Goal: Task Accomplishment & Management: Complete application form

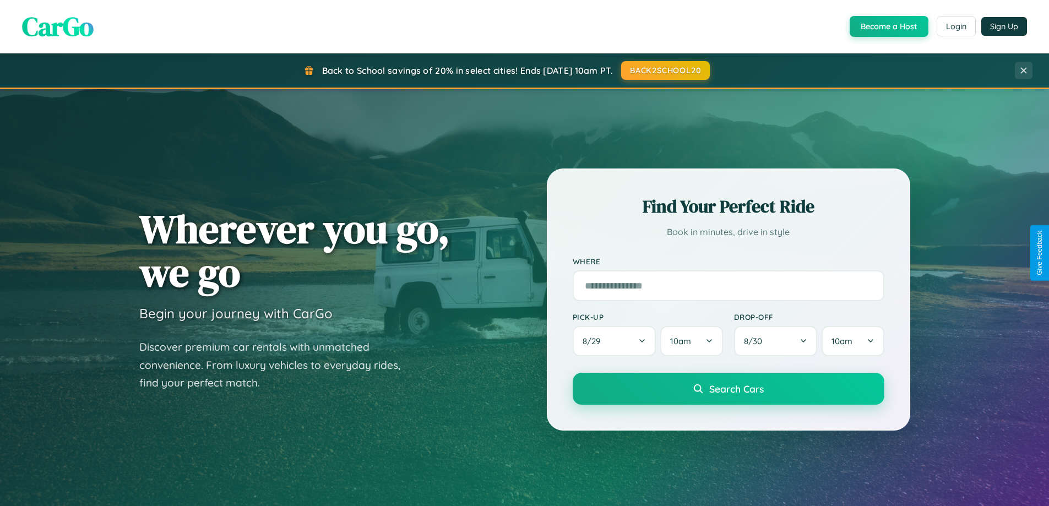
scroll to position [475, 0]
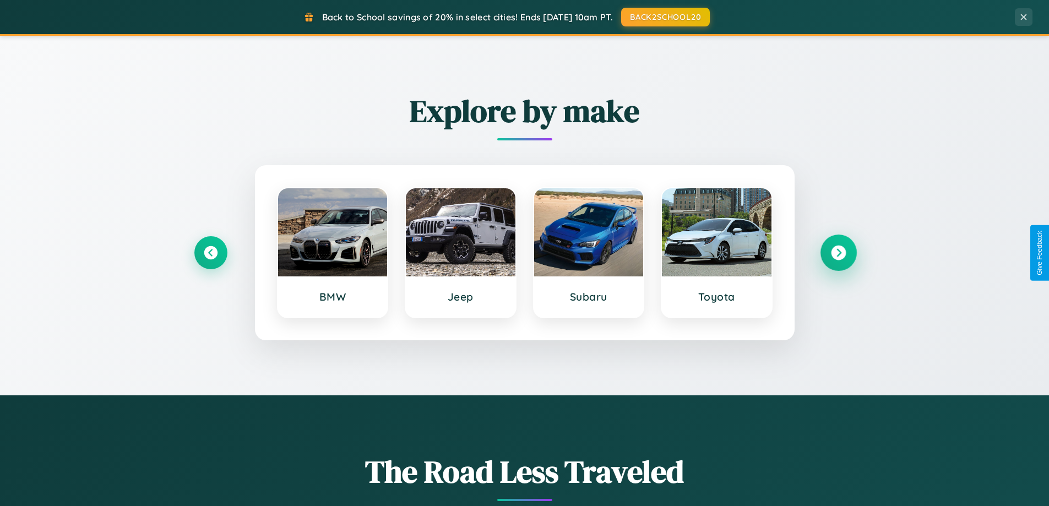
click at [838, 253] on icon at bounding box center [838, 253] width 15 height 15
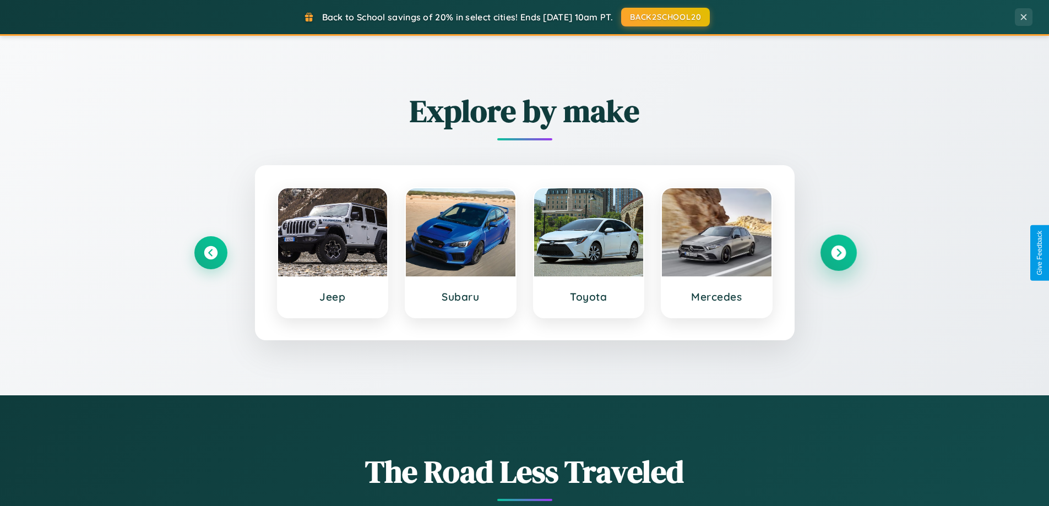
click at [838, 253] on icon at bounding box center [838, 253] width 15 height 15
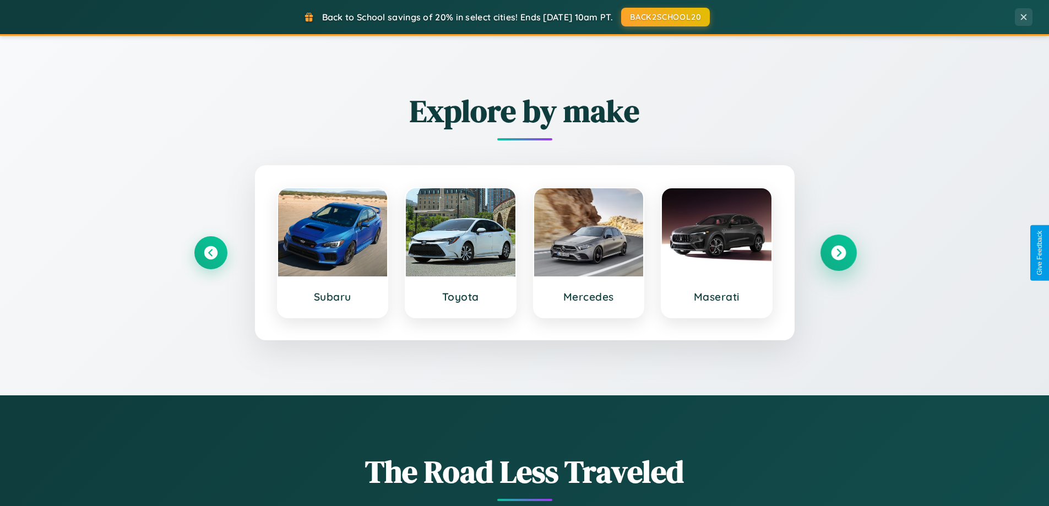
click at [838, 253] on icon at bounding box center [838, 253] width 15 height 15
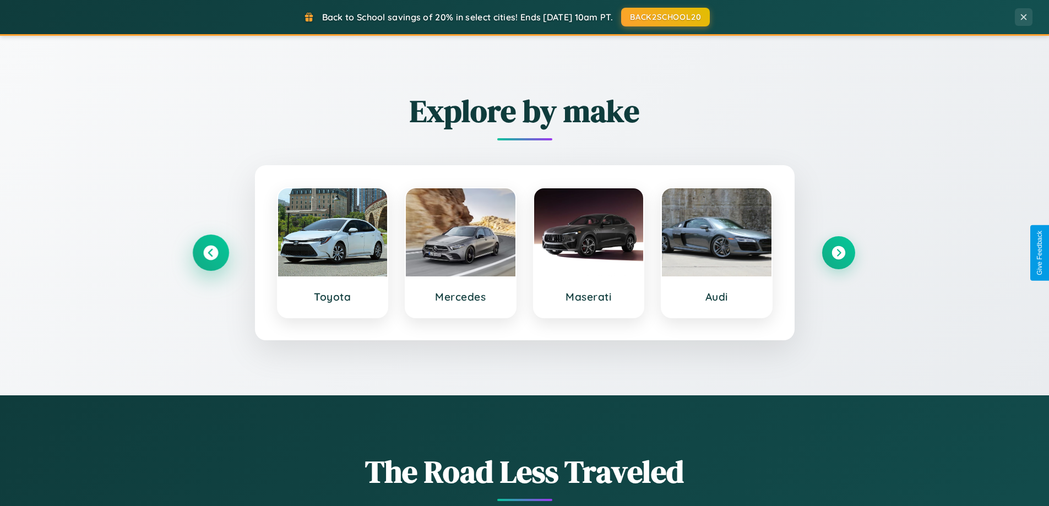
click at [210, 253] on icon at bounding box center [210, 253] width 15 height 15
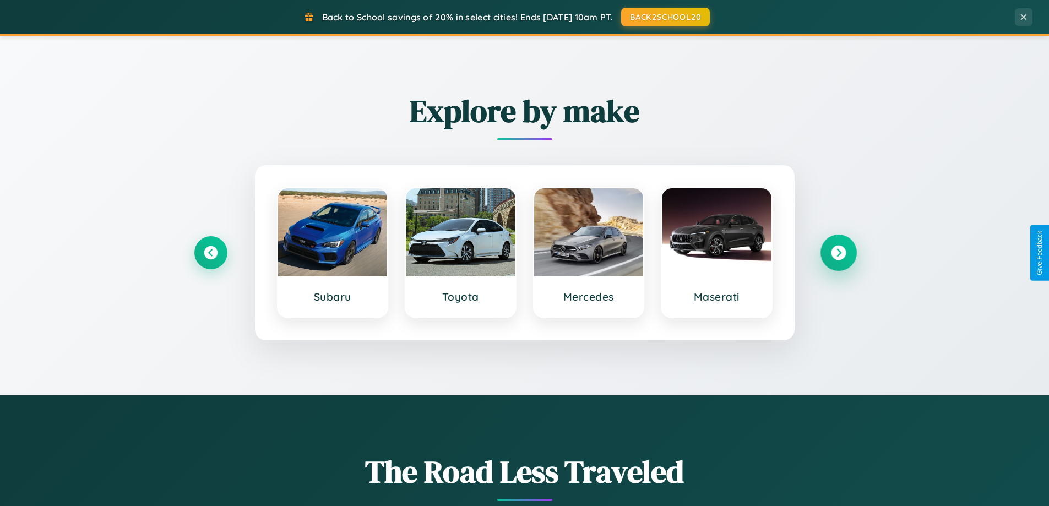
click at [838, 253] on icon at bounding box center [838, 253] width 15 height 15
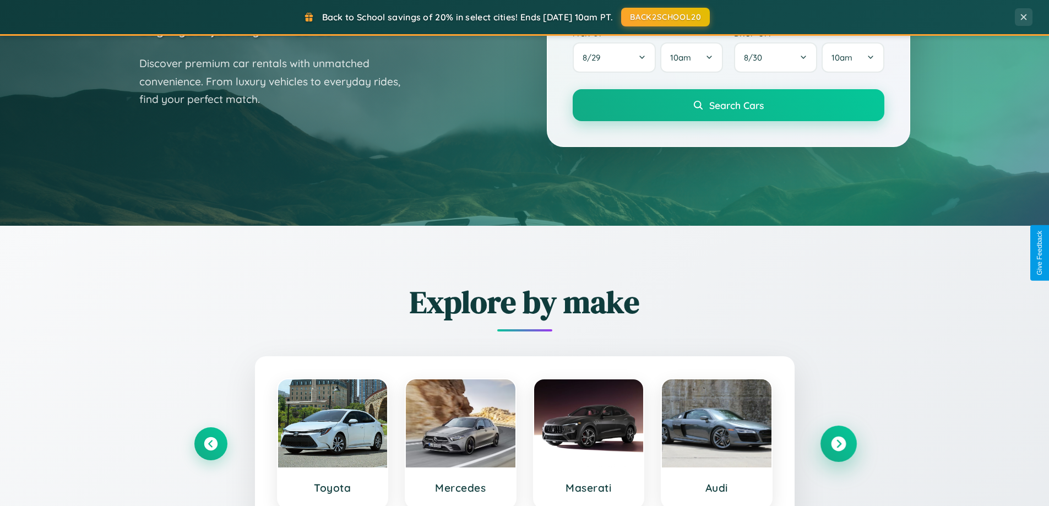
scroll to position [0, 0]
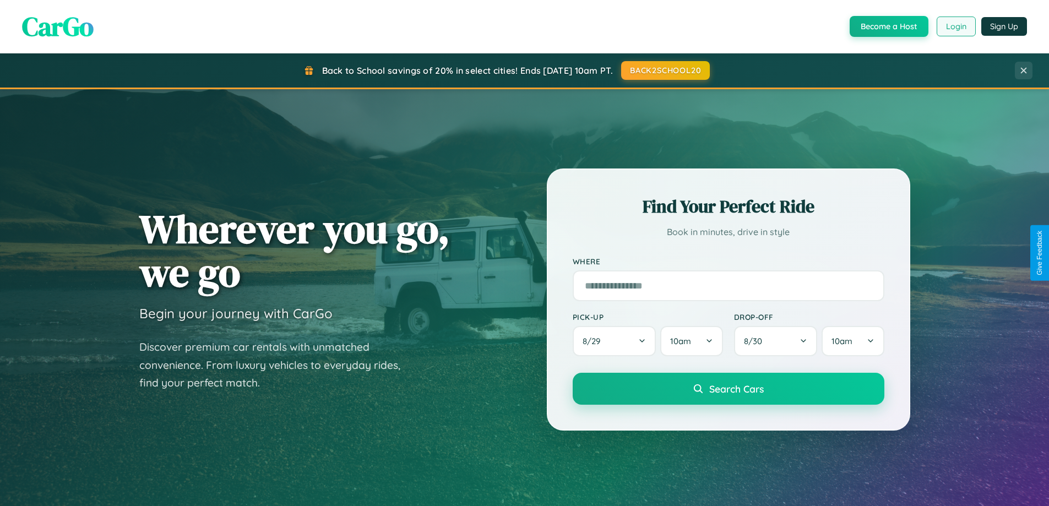
click at [956, 26] on button "Login" at bounding box center [956, 27] width 39 height 20
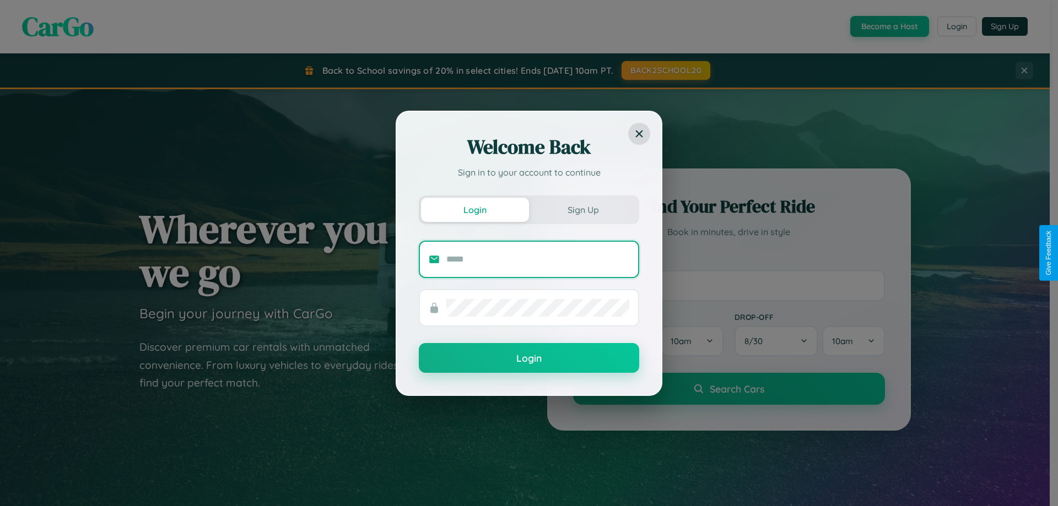
click at [538, 259] on input "text" at bounding box center [537, 260] width 183 height 18
type input "**********"
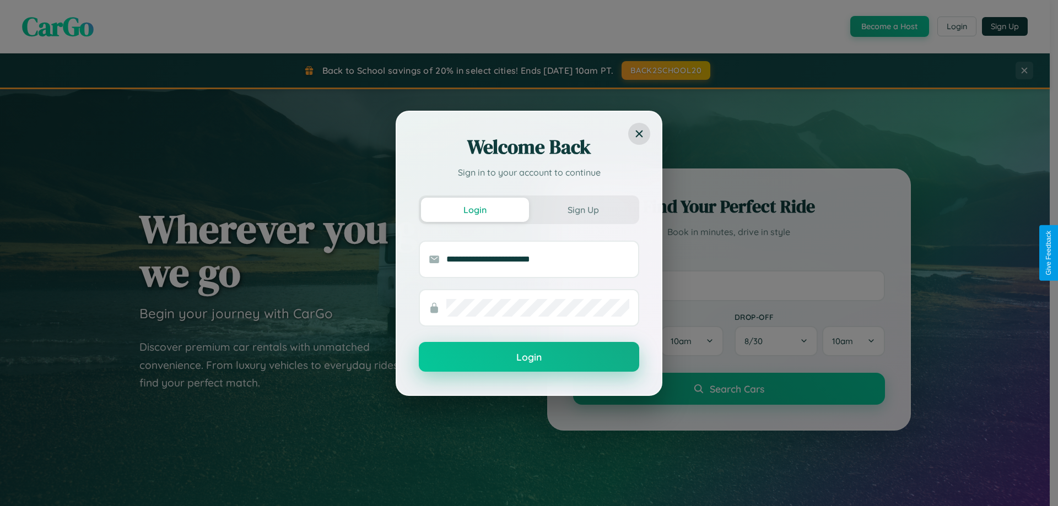
click at [529, 358] on button "Login" at bounding box center [529, 357] width 220 height 30
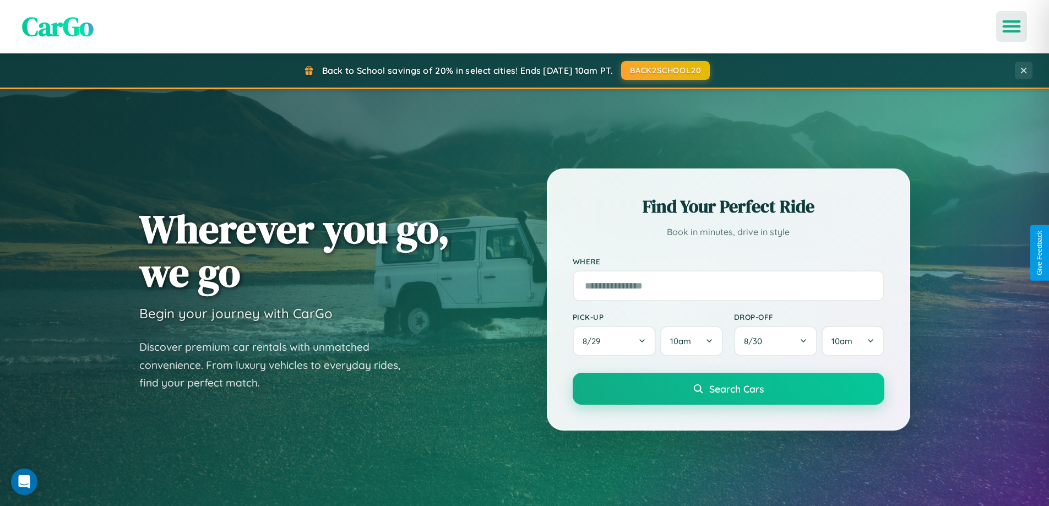
click at [1012, 26] on icon "Open menu" at bounding box center [1012, 26] width 16 height 10
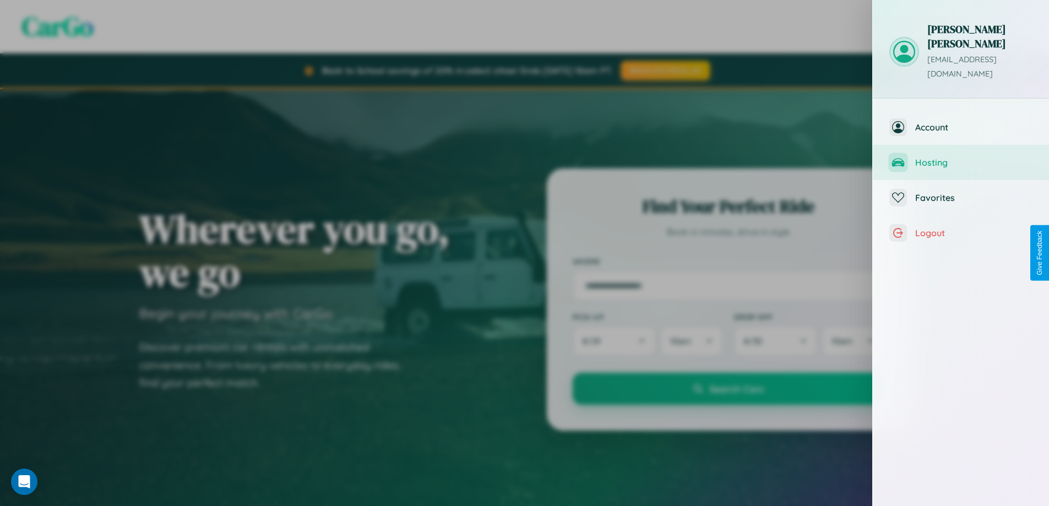
click at [961, 157] on span "Hosting" at bounding box center [974, 162] width 117 height 11
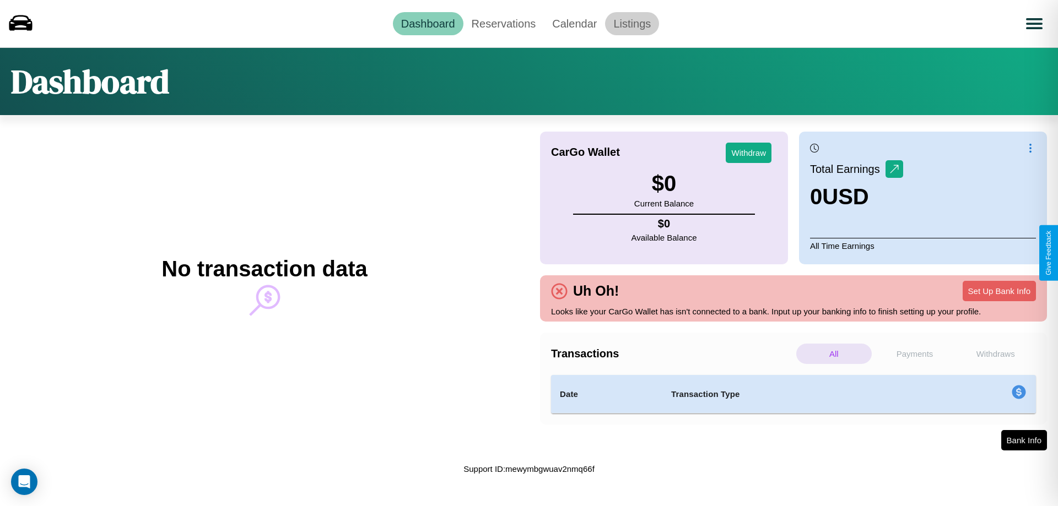
click at [632, 23] on link "Listings" at bounding box center [632, 23] width 54 height 23
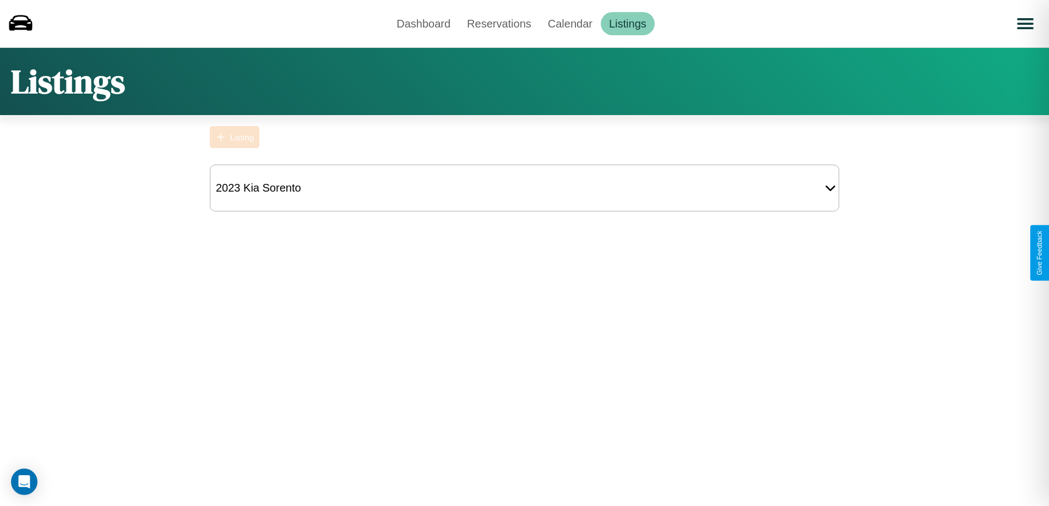
click at [235, 137] on div "Listing" at bounding box center [242, 137] width 24 height 9
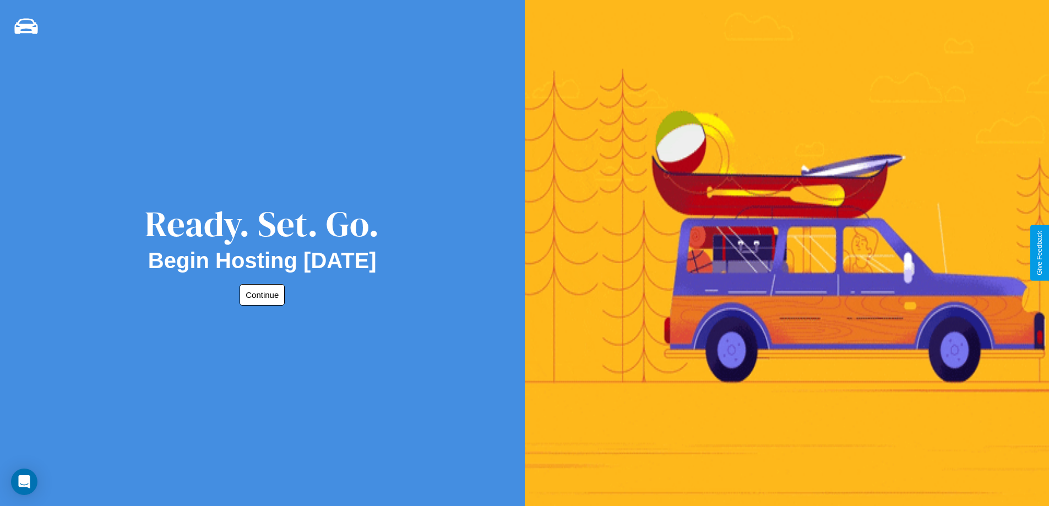
click at [260, 295] on button "Continue" at bounding box center [262, 294] width 45 height 21
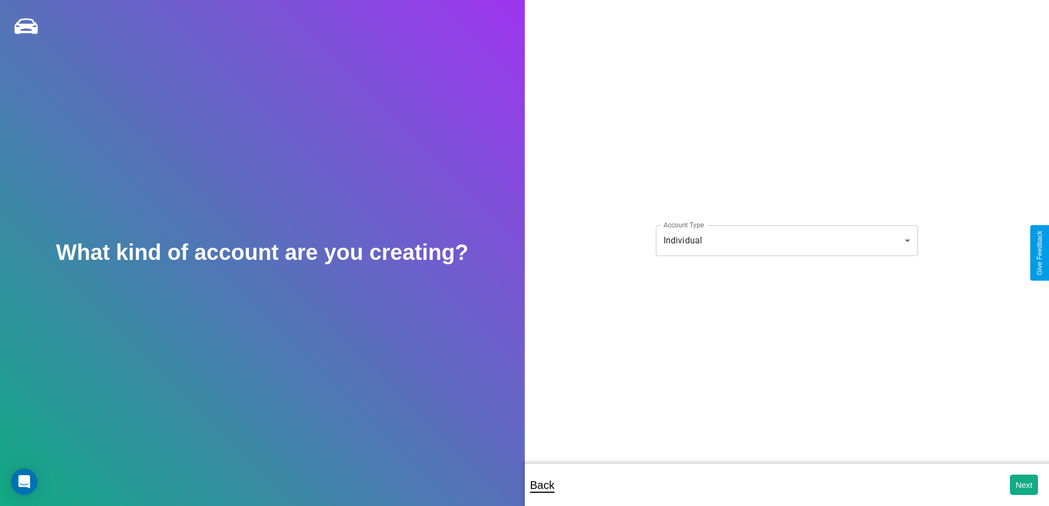
click at [787, 240] on body "**********" at bounding box center [524, 260] width 1049 height 521
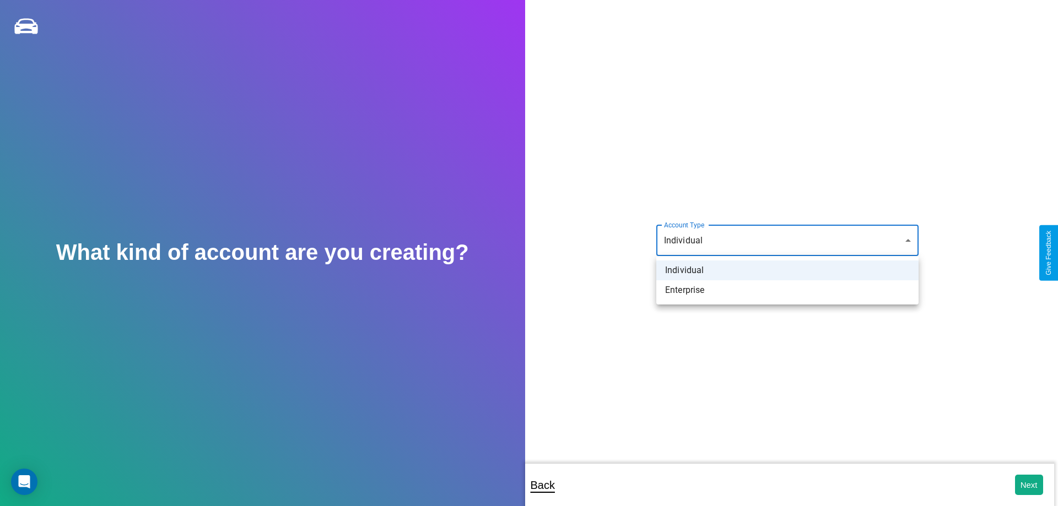
click at [787, 270] on li "Individual" at bounding box center [787, 271] width 262 height 20
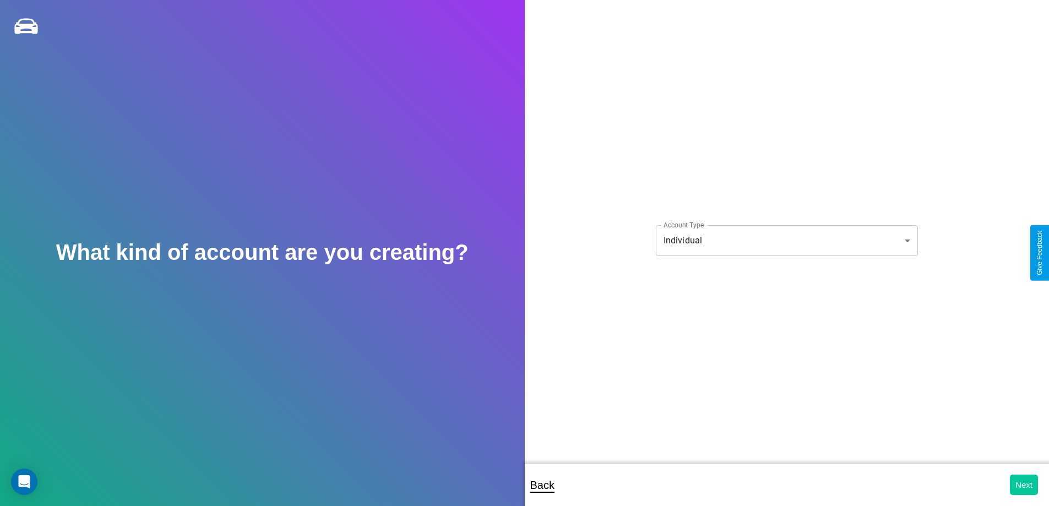
click at [1024, 485] on button "Next" at bounding box center [1024, 485] width 28 height 20
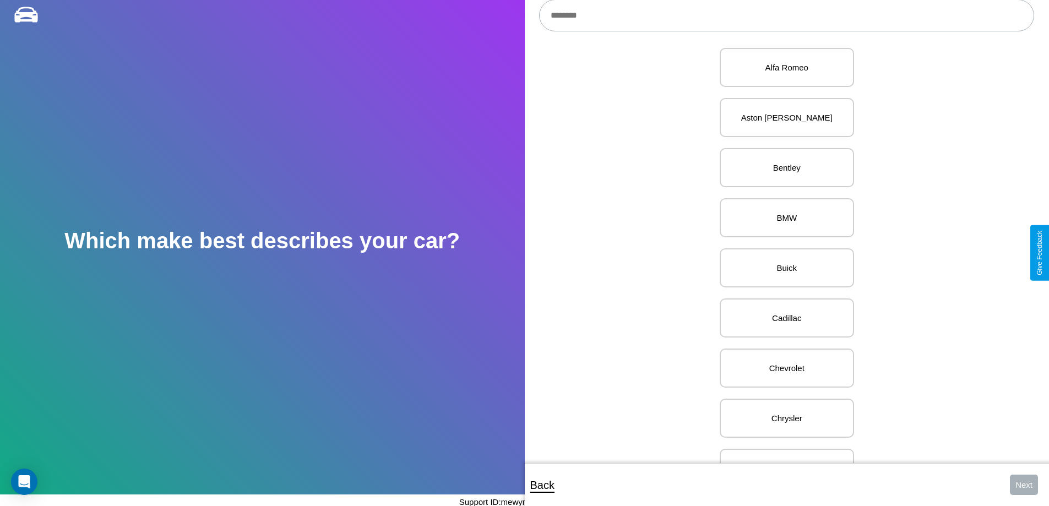
scroll to position [226, 0]
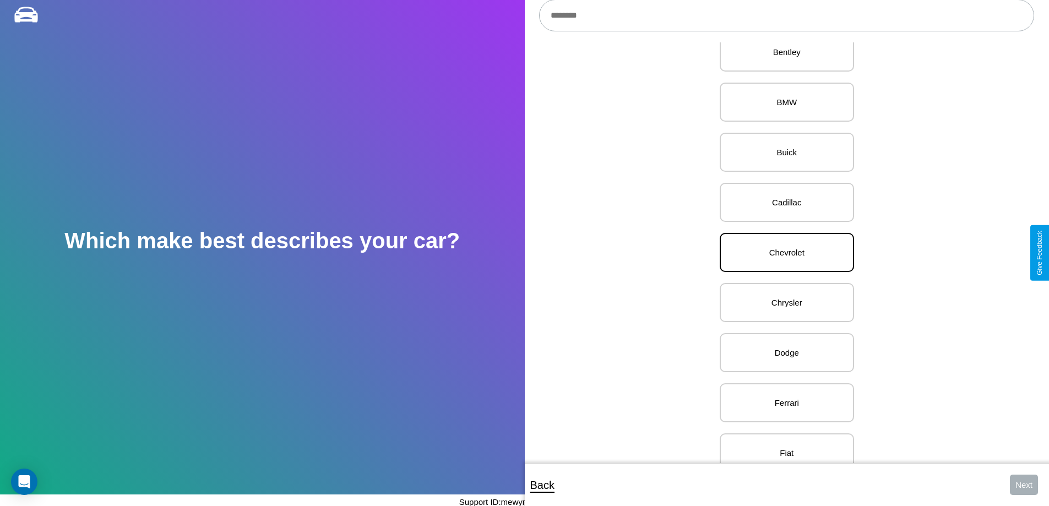
click at [783, 253] on p "Chevrolet" at bounding box center [787, 252] width 110 height 15
click at [1024, 485] on button "Next" at bounding box center [1024, 485] width 28 height 20
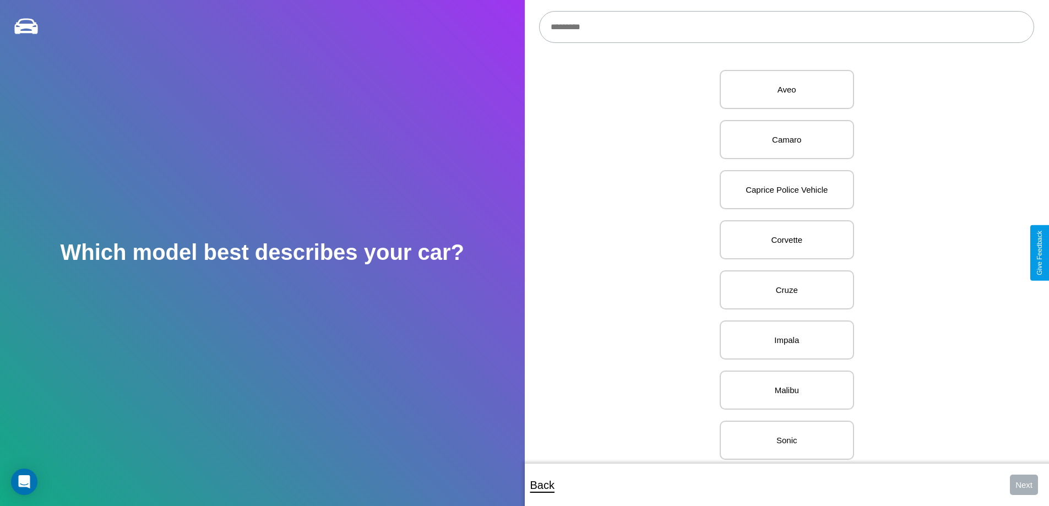
click at [787, 27] on input "text" at bounding box center [786, 27] width 495 height 32
type input "**********"
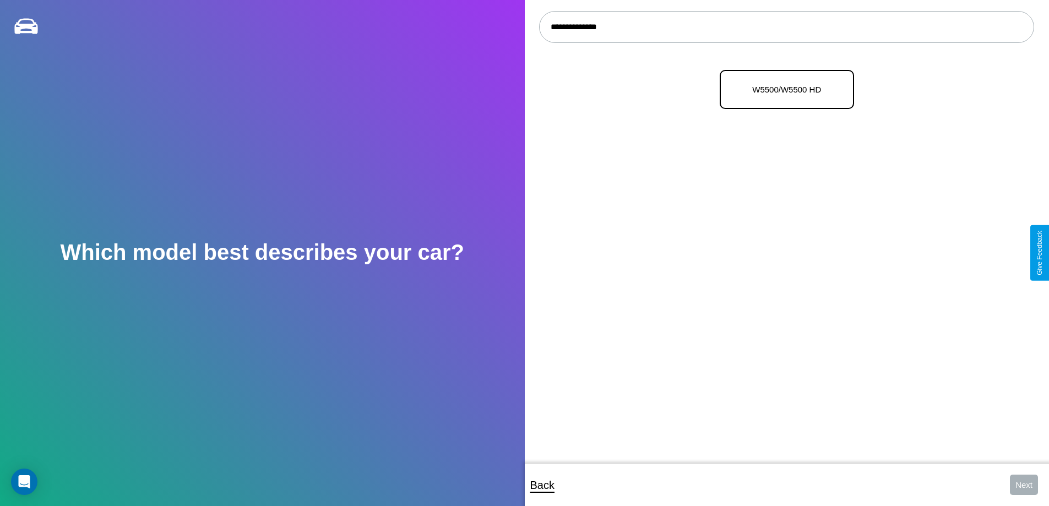
click at [783, 90] on p "W5500/W5500 HD" at bounding box center [787, 89] width 110 height 15
click at [1024, 485] on button "Next" at bounding box center [1024, 485] width 28 height 20
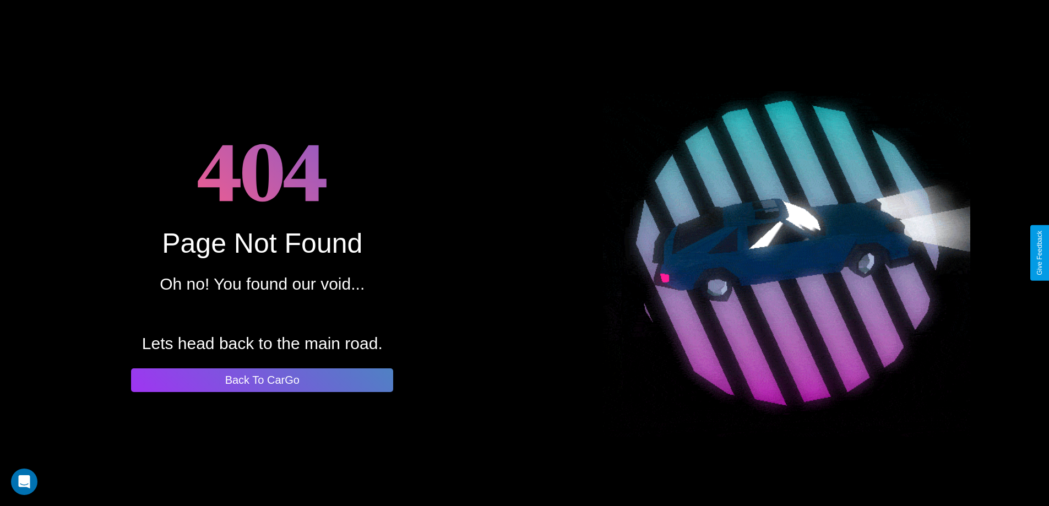
click at [262, 380] on button "Back To CarGo" at bounding box center [262, 381] width 262 height 24
